Goal: Check status: Check status

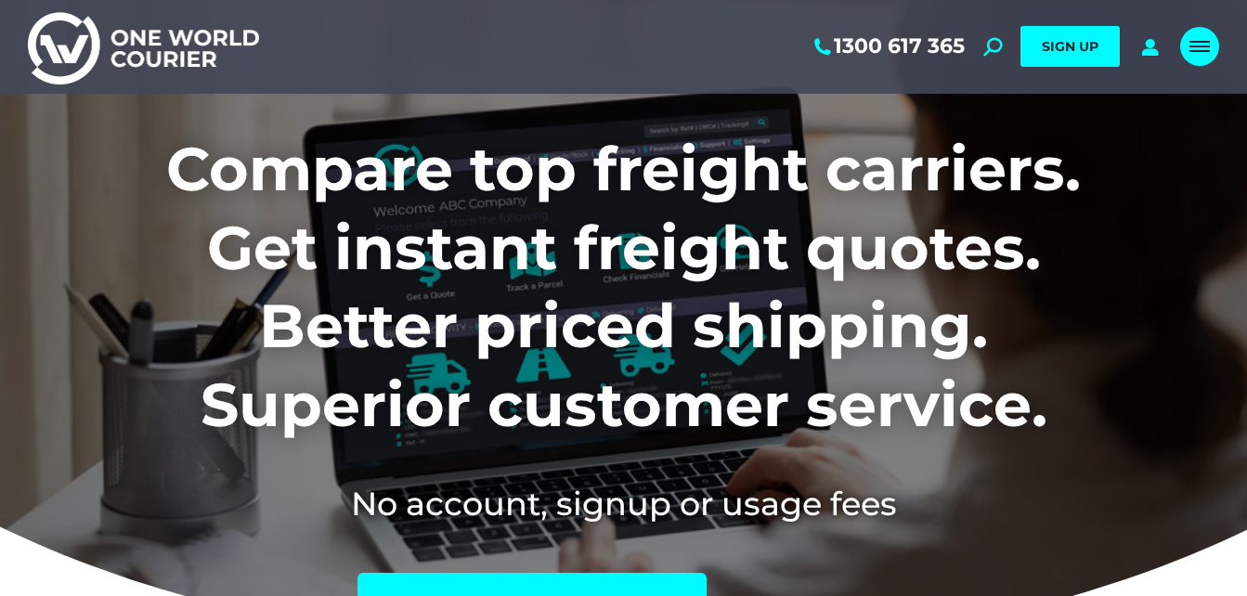
click at [1197, 37] on link "Mobile menu icon" at bounding box center [1199, 46] width 39 height 39
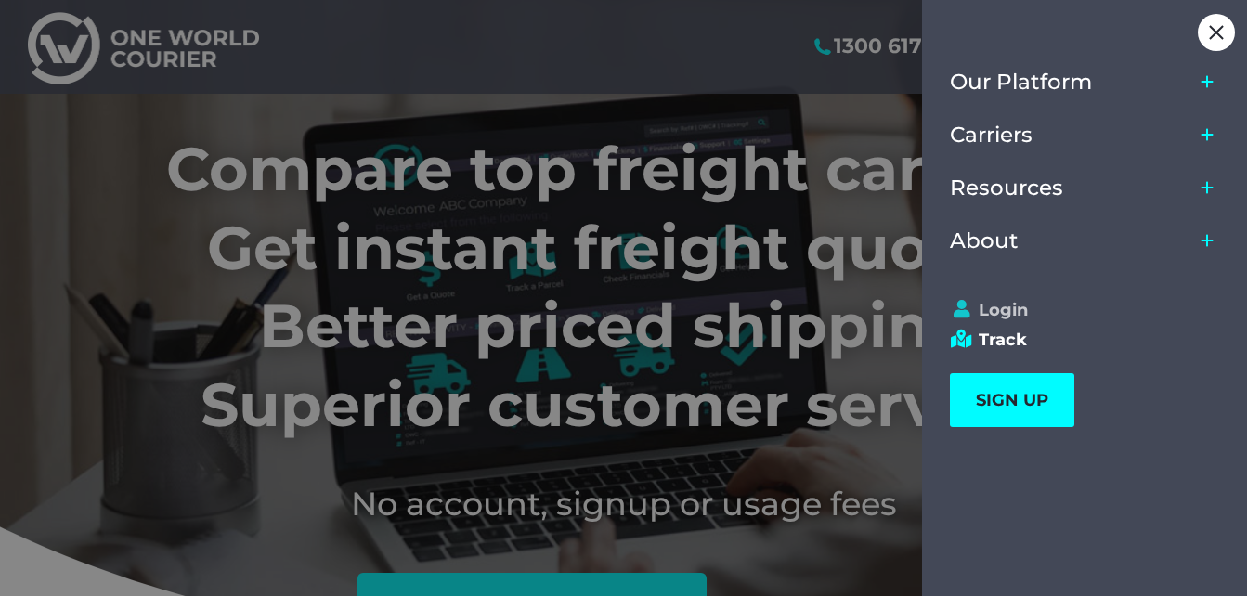
click at [1000, 309] on link "Login" at bounding box center [1076, 310] width 253 height 20
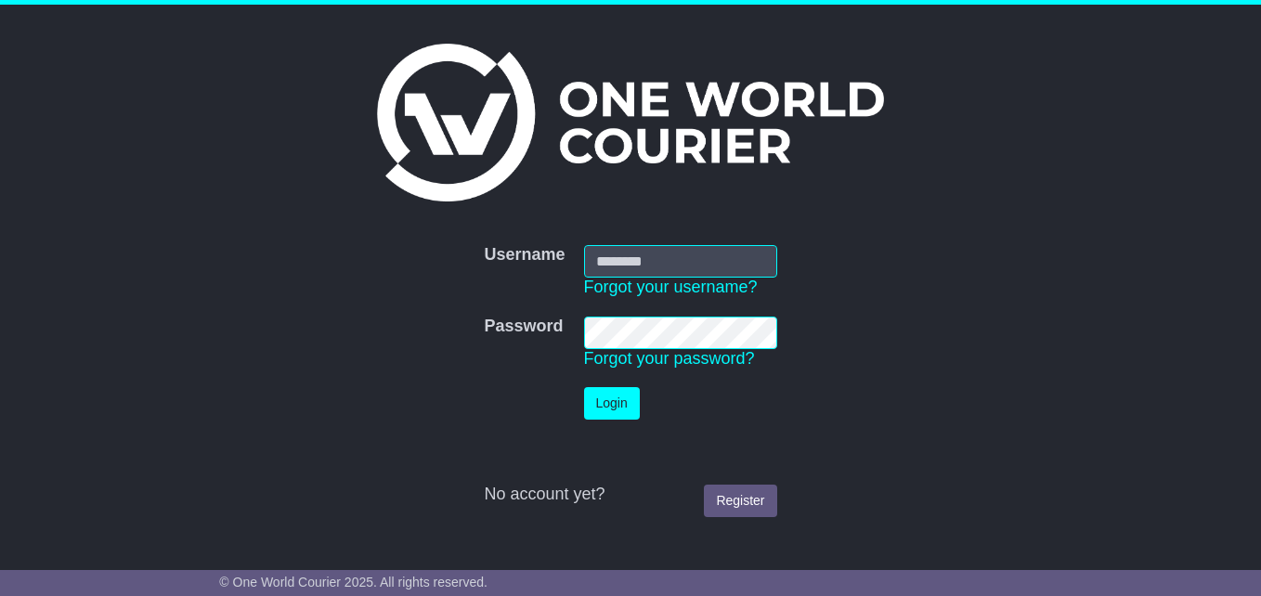
type input "**********"
click at [606, 410] on button "Login" at bounding box center [612, 403] width 56 height 33
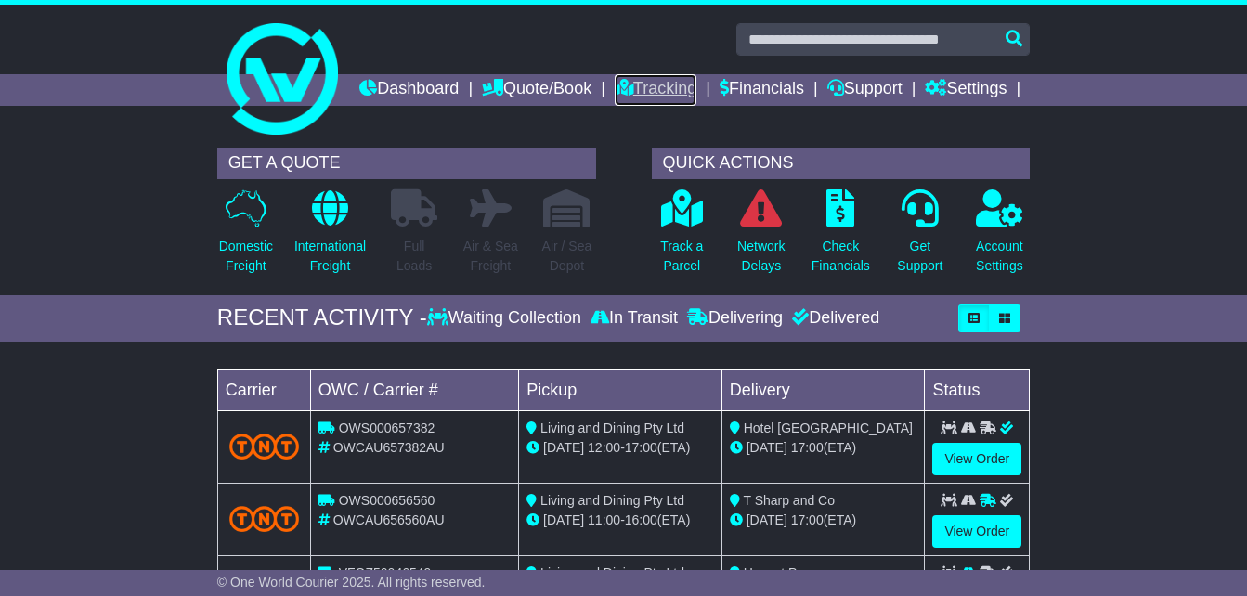
click at [697, 88] on link "Tracking" at bounding box center [656, 90] width 82 height 32
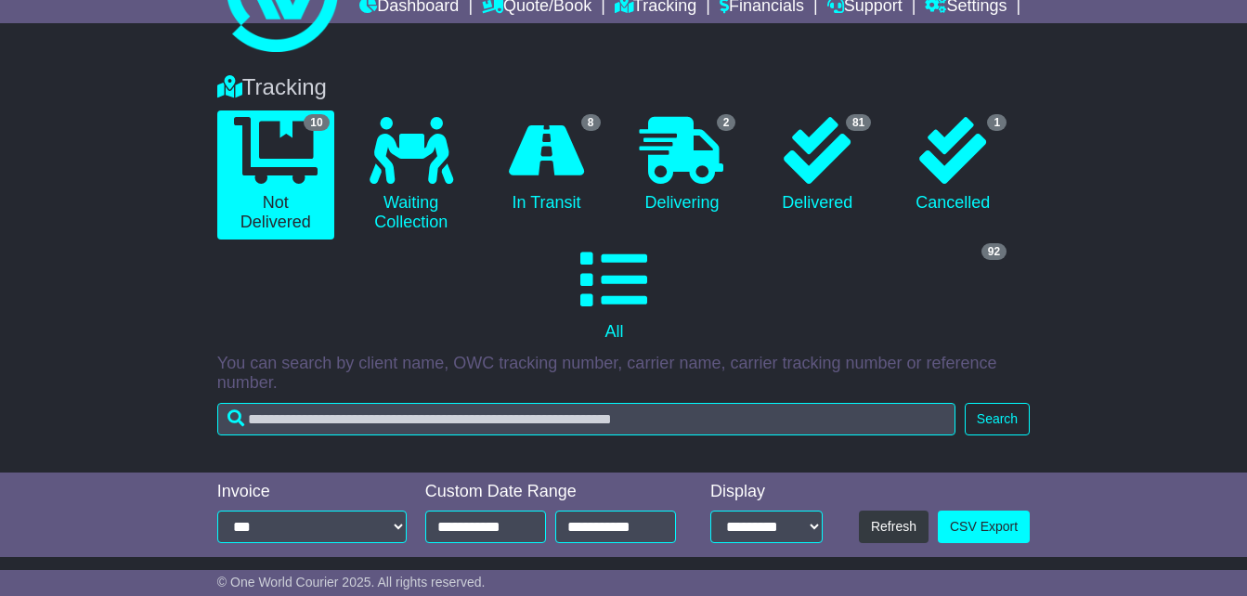
scroll to position [186, 0]
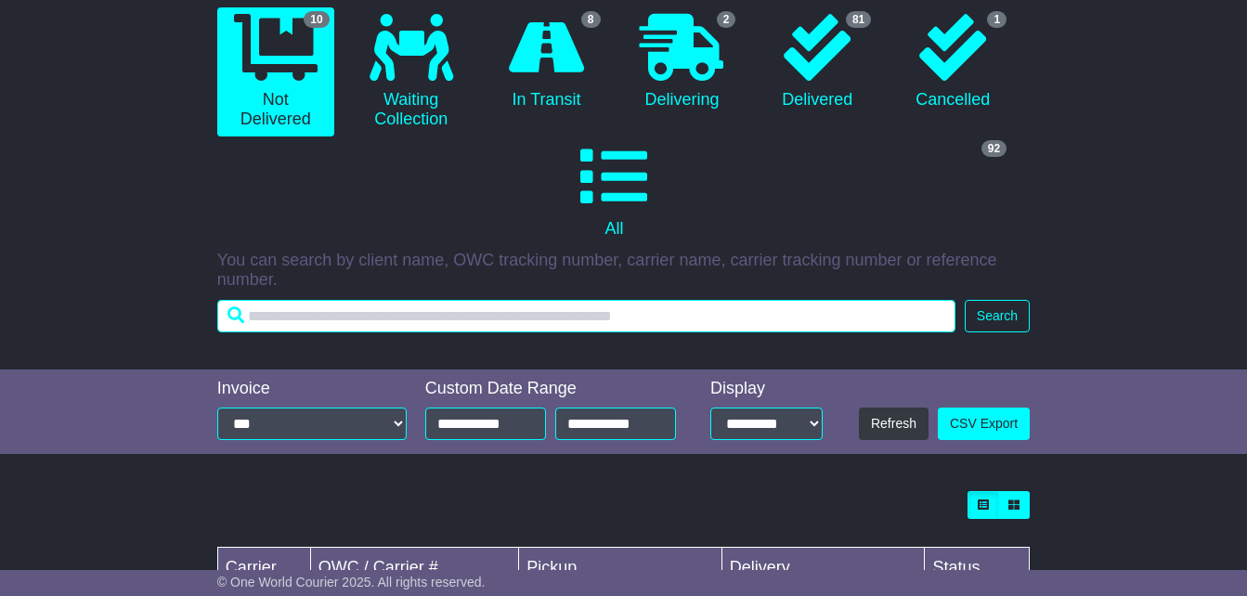
click at [451, 332] on input "text" at bounding box center [586, 316] width 738 height 33
type input "*******"
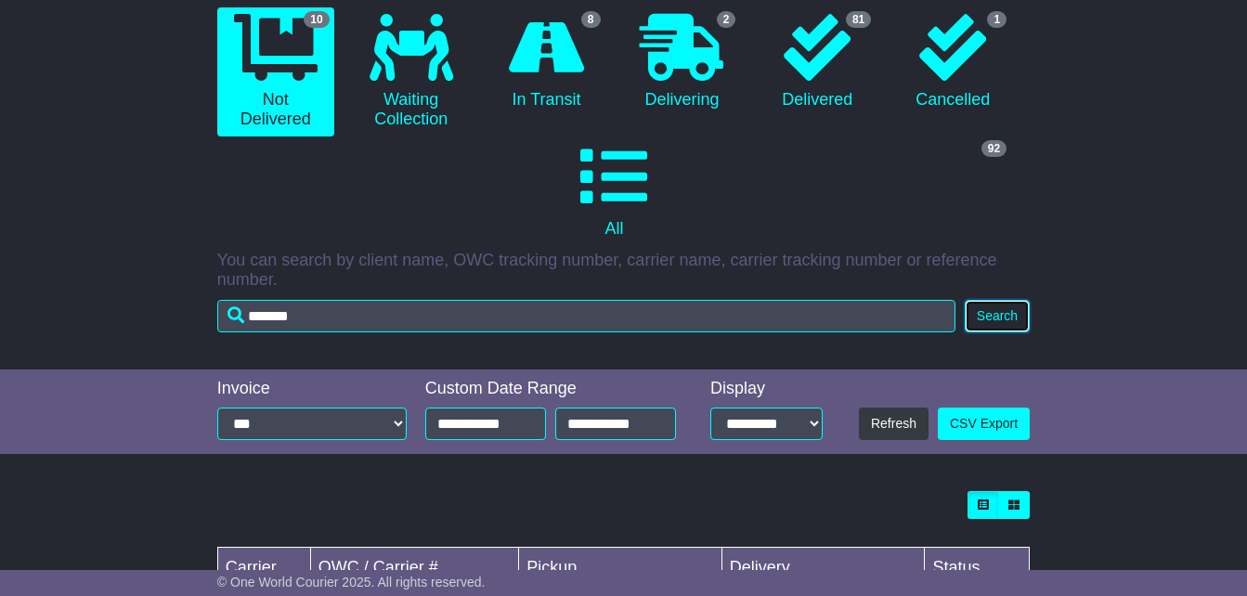
click at [998, 332] on button "Search" at bounding box center [997, 316] width 65 height 33
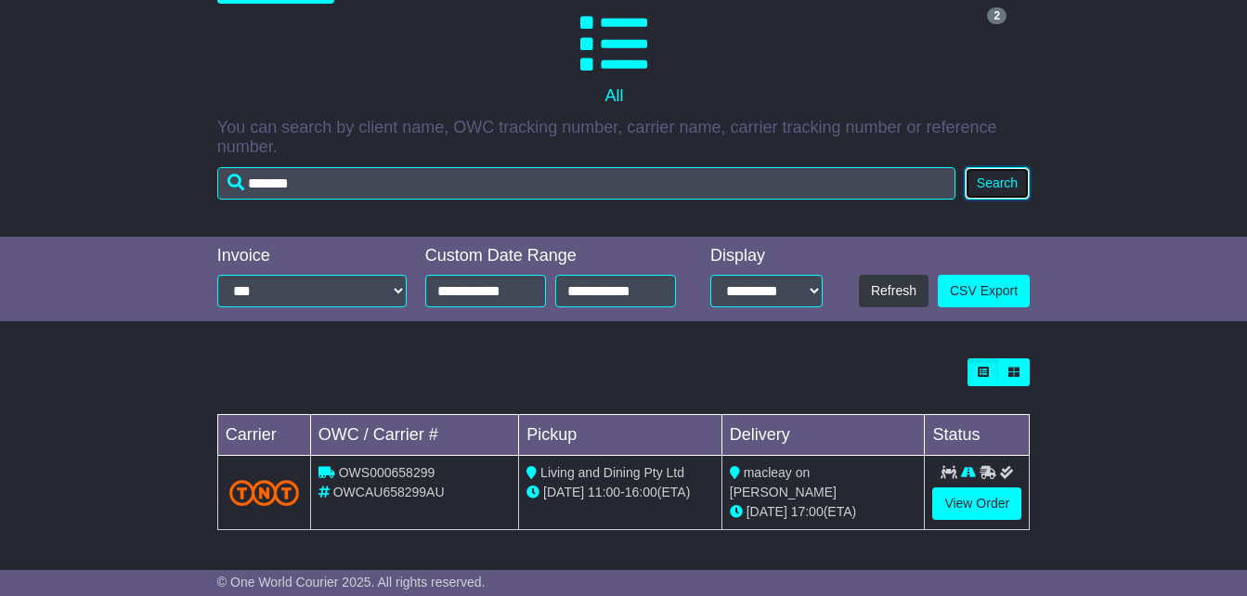
scroll to position [348, 0]
click at [992, 506] on link "View Order" at bounding box center [976, 504] width 89 height 33
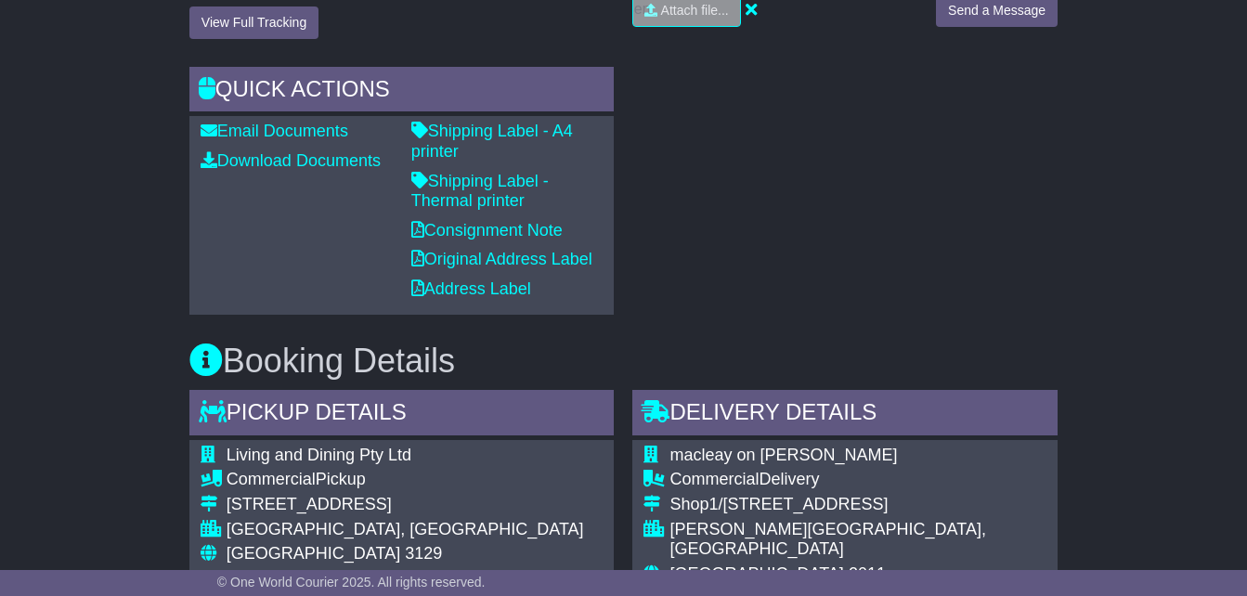
scroll to position [650, 0]
